Goal: Go to known website: Go to known website

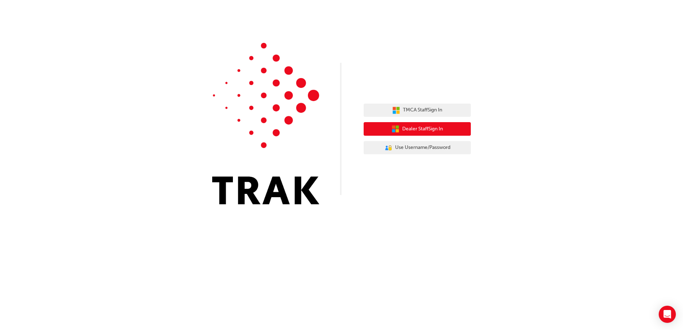
click at [395, 131] on icon "button" at bounding box center [396, 129] width 8 height 8
